Goal: Find specific page/section: Find specific page/section

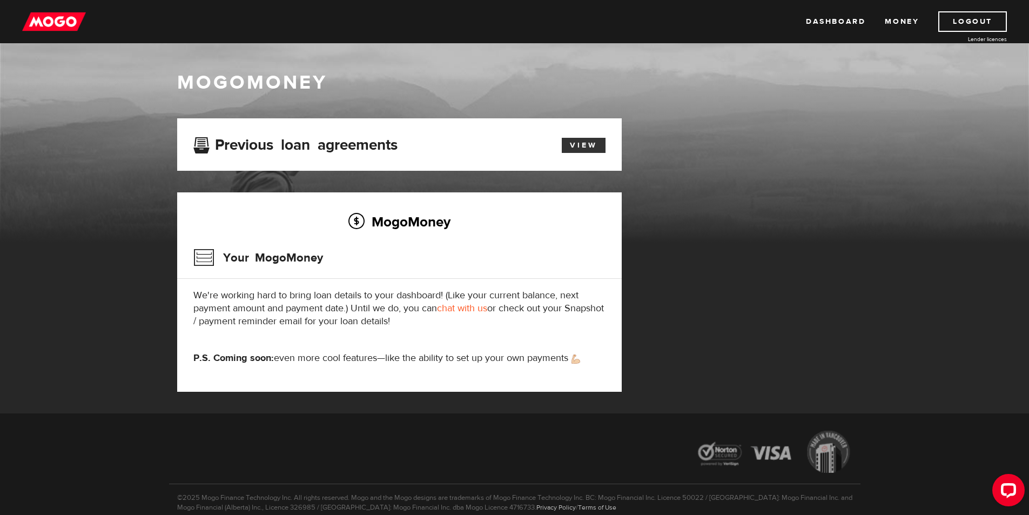
click at [600, 140] on link "View" at bounding box center [584, 145] width 44 height 15
drag, startPoint x: 245, startPoint y: 256, endPoint x: 231, endPoint y: 252, distance: 14.7
click at [238, 253] on h3 "Your MogoMoney" at bounding box center [258, 258] width 130 height 28
click at [207, 260] on h3 "Your MogoMoney" at bounding box center [258, 258] width 130 height 28
click at [586, 143] on link "View" at bounding box center [584, 145] width 44 height 15
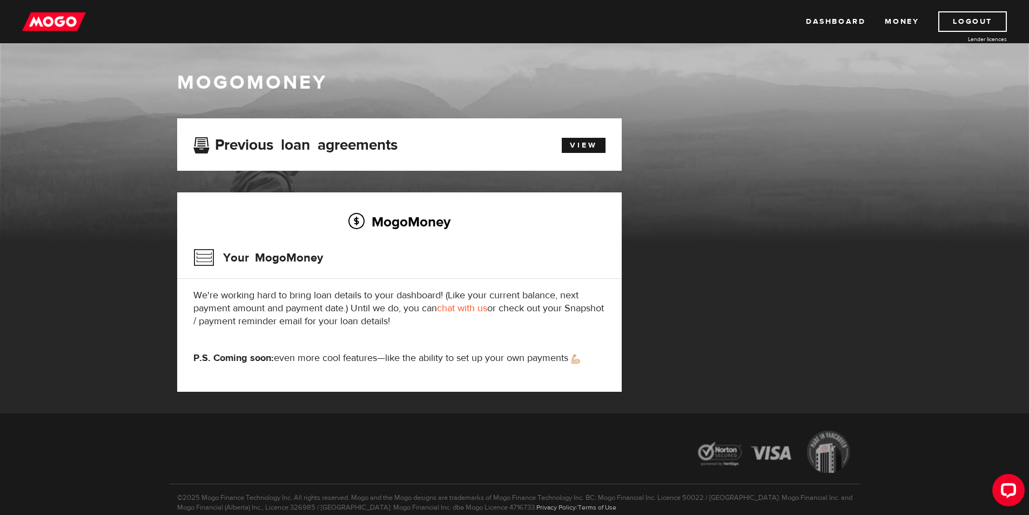
click at [255, 255] on h3 "Your MogoMoney" at bounding box center [258, 258] width 130 height 28
click at [847, 15] on link "Dashboard" at bounding box center [835, 21] width 59 height 21
drag, startPoint x: 264, startPoint y: 261, endPoint x: 252, endPoint y: 243, distance: 21.9
click at [261, 254] on h3 "Your MogoMoney" at bounding box center [258, 258] width 130 height 28
